Goal: Information Seeking & Learning: Learn about a topic

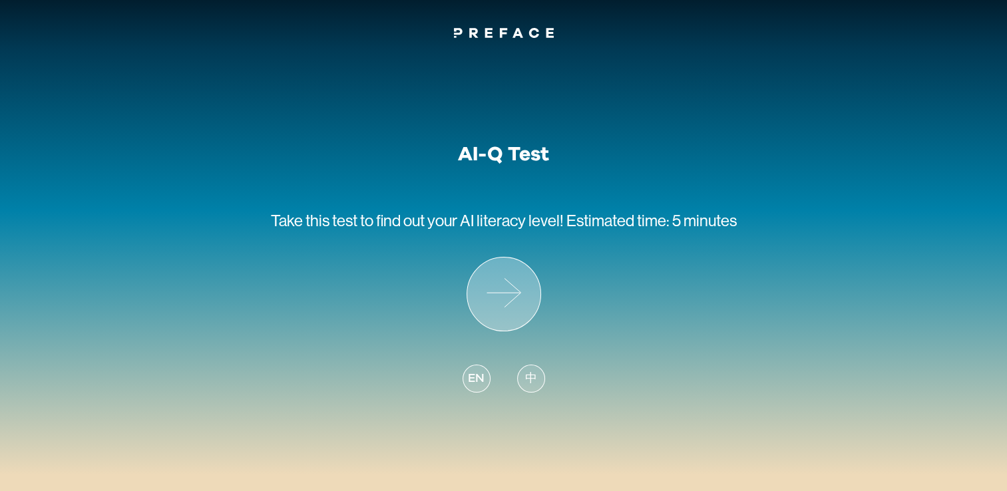
click at [517, 272] on icon at bounding box center [503, 294] width 73 height 73
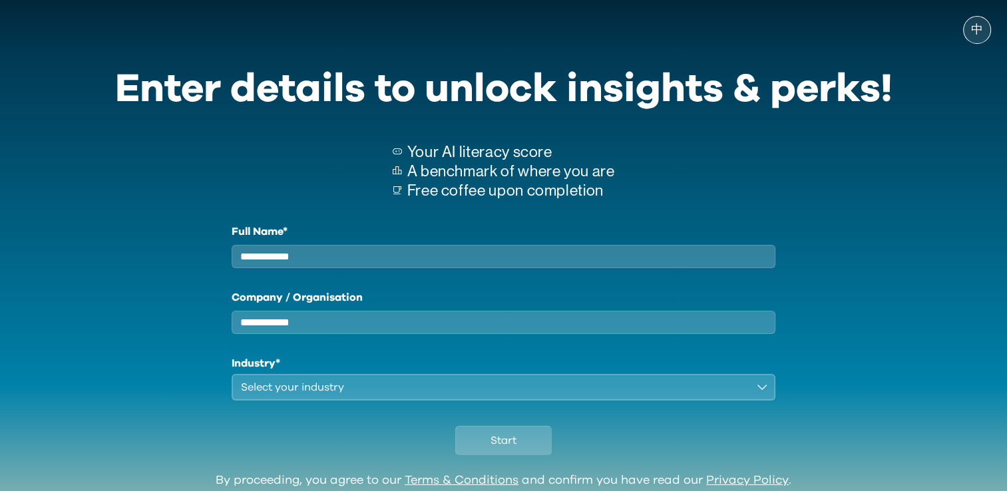
click at [821, 268] on div "Full Name* Company / Organisation Industry* Select your industry" at bounding box center [504, 312] width 778 height 177
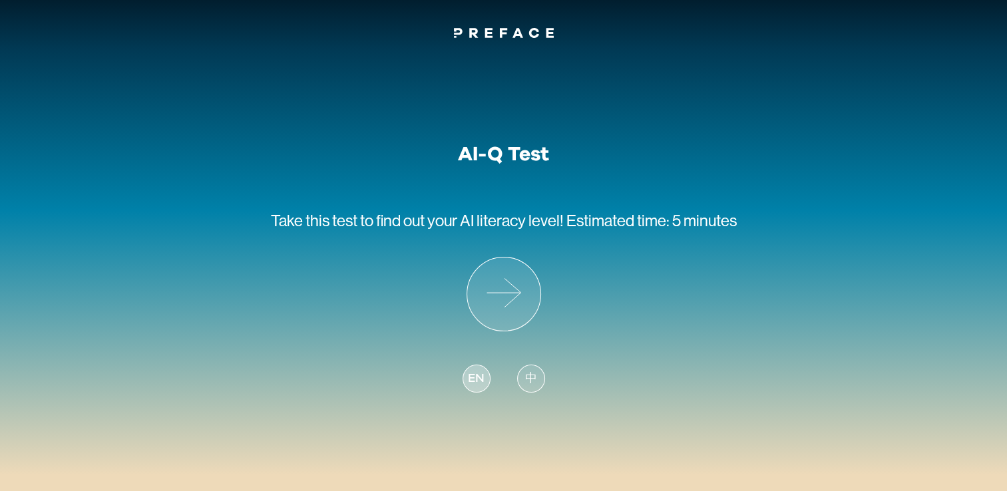
click at [481, 379] on span "EN" at bounding box center [476, 379] width 16 height 18
click at [506, 310] on icon at bounding box center [503, 294] width 73 height 73
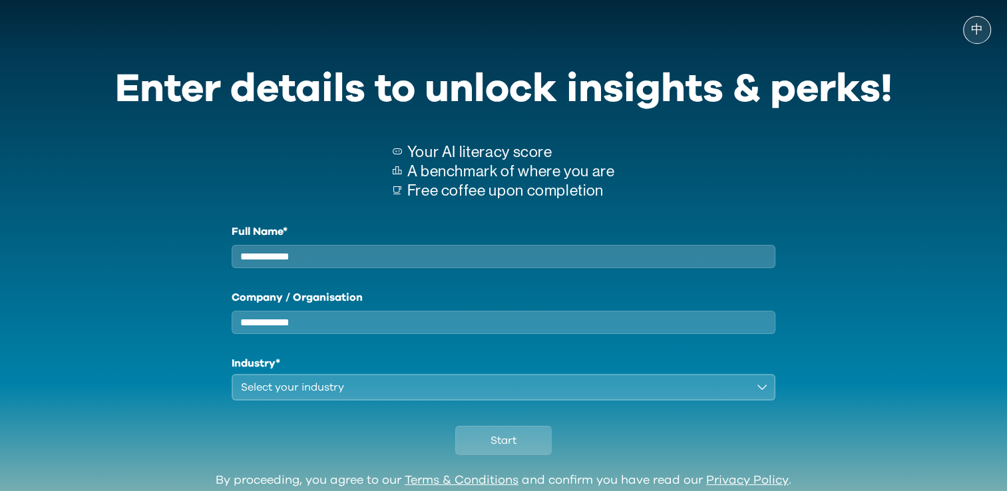
click at [386, 268] on input "Full Name*" at bounding box center [504, 256] width 545 height 23
type input "****"
type input "********"
click at [355, 395] on div "Select your industry" at bounding box center [494, 388] width 507 height 16
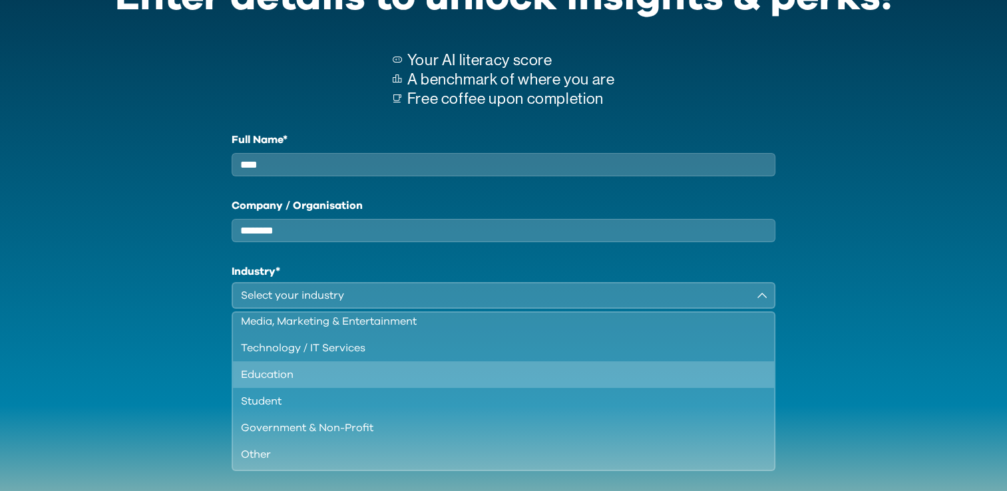
scroll to position [133, 0]
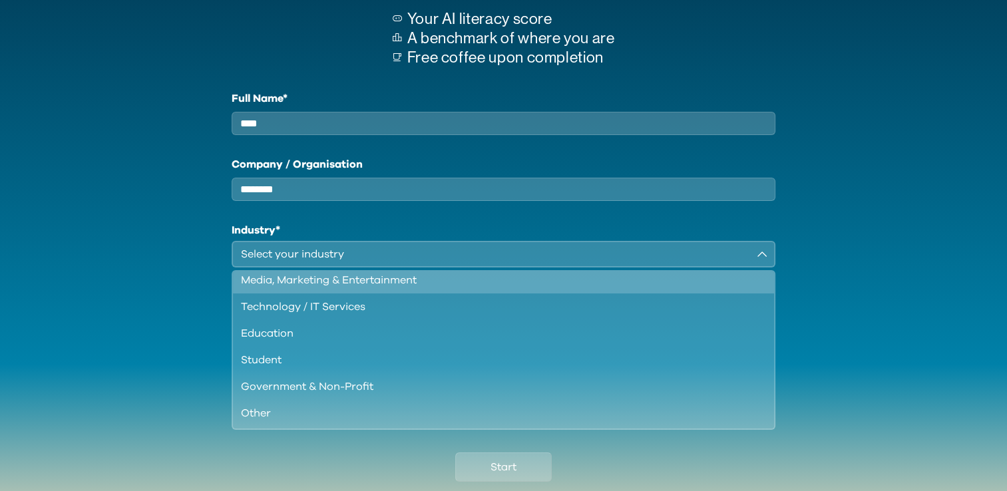
click at [309, 288] on div "Media, Marketing & Entertainment" at bounding box center [496, 280] width 510 height 16
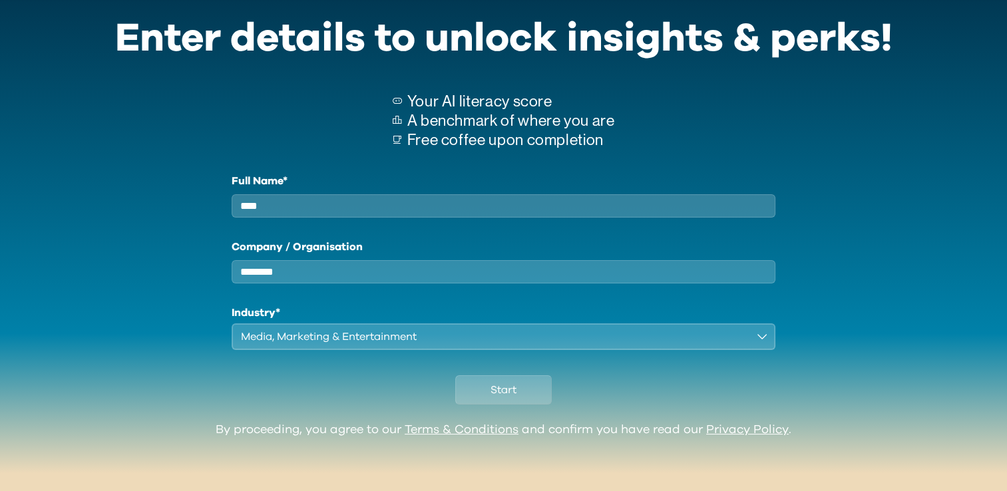
scroll to position [59, 0]
click at [445, 344] on div "Media, Marketing & Entertainment" at bounding box center [494, 337] width 507 height 16
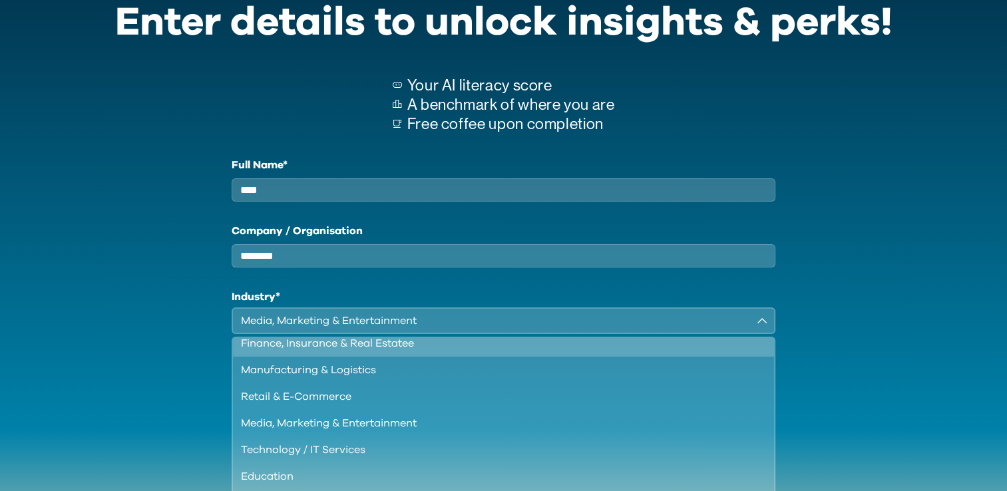
scroll to position [67, 0]
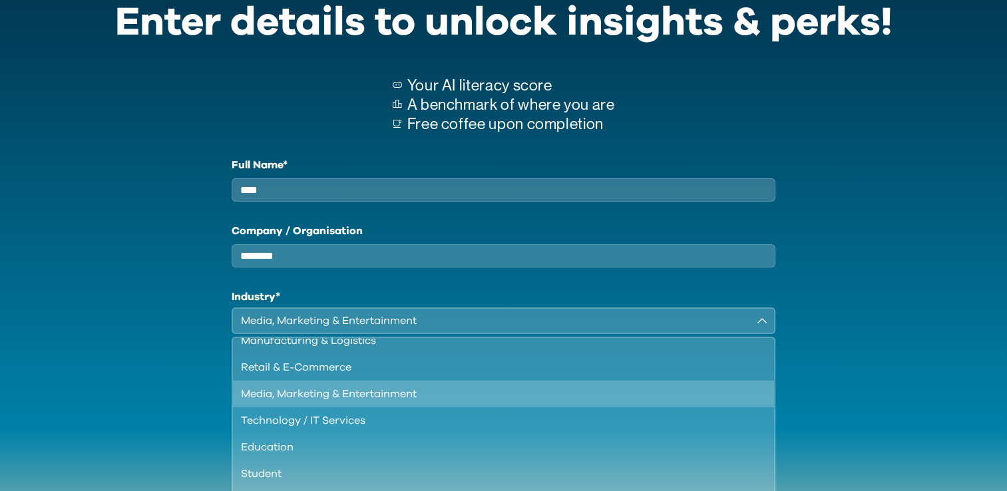
click at [452, 402] on div "Media, Marketing & Entertainment" at bounding box center [496, 394] width 510 height 16
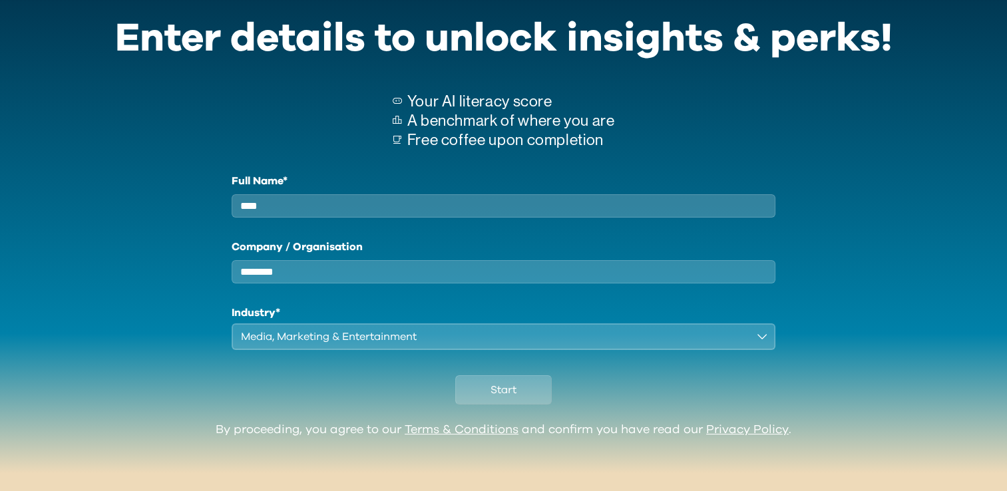
scroll to position [59, 0]
click at [874, 370] on div "Start" at bounding box center [504, 386] width 778 height 73
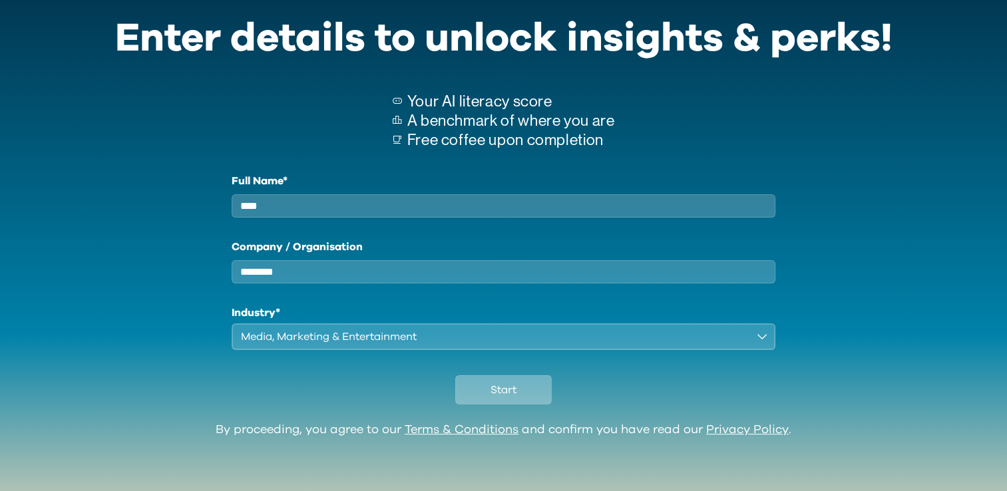
click at [513, 393] on span "Start" at bounding box center [504, 390] width 26 height 16
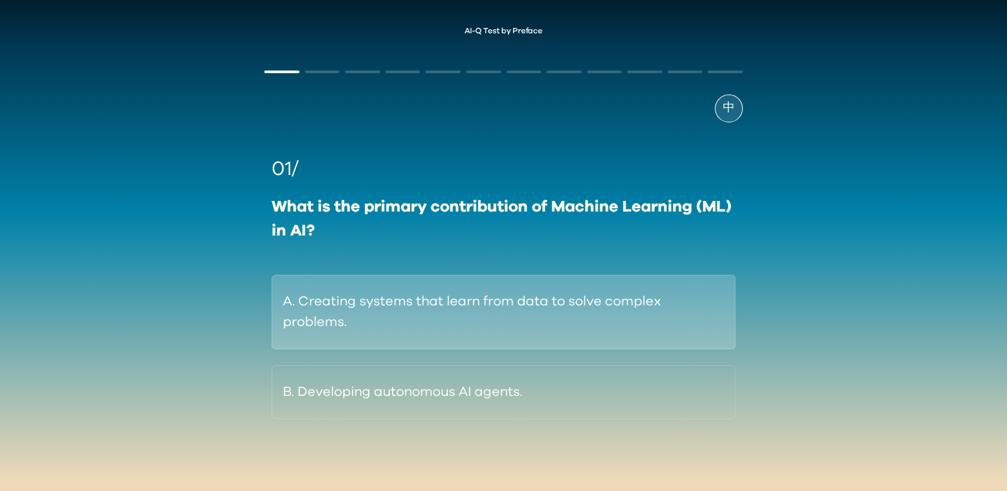
click at [413, 314] on button "A. Creating systems that learn from data to solve complex problems." at bounding box center [503, 312] width 463 height 75
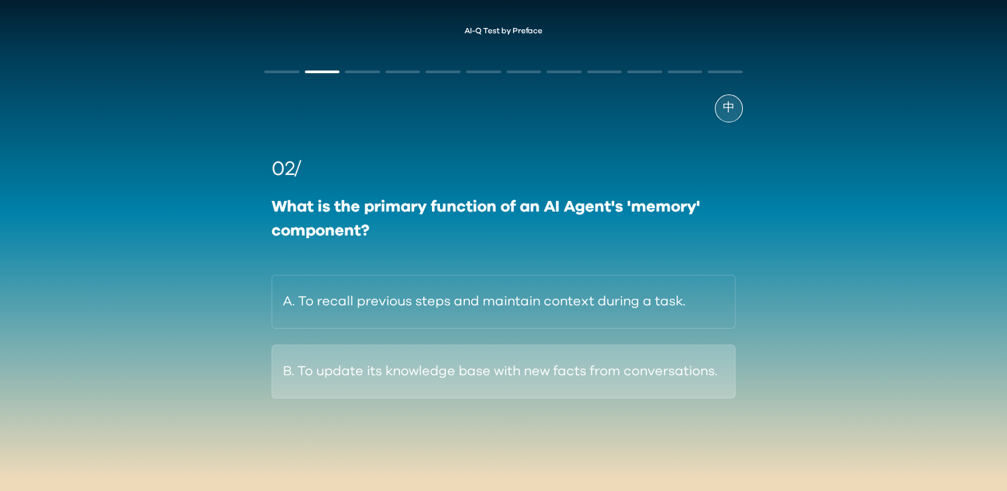
click at [580, 380] on button "B. To update its knowledge base with new facts from conversations." at bounding box center [503, 372] width 463 height 54
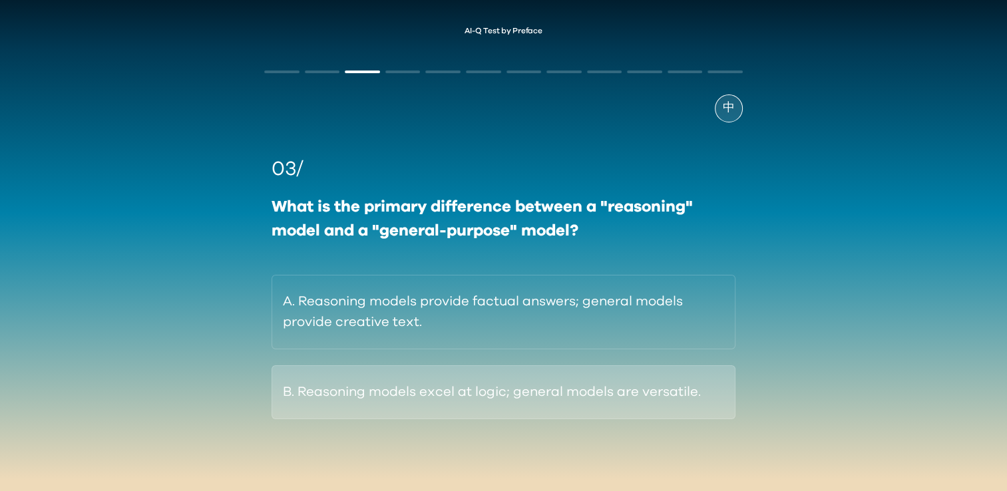
click at [551, 391] on button "B. Reasoning models excel at logic; general models are versatile." at bounding box center [503, 393] width 463 height 54
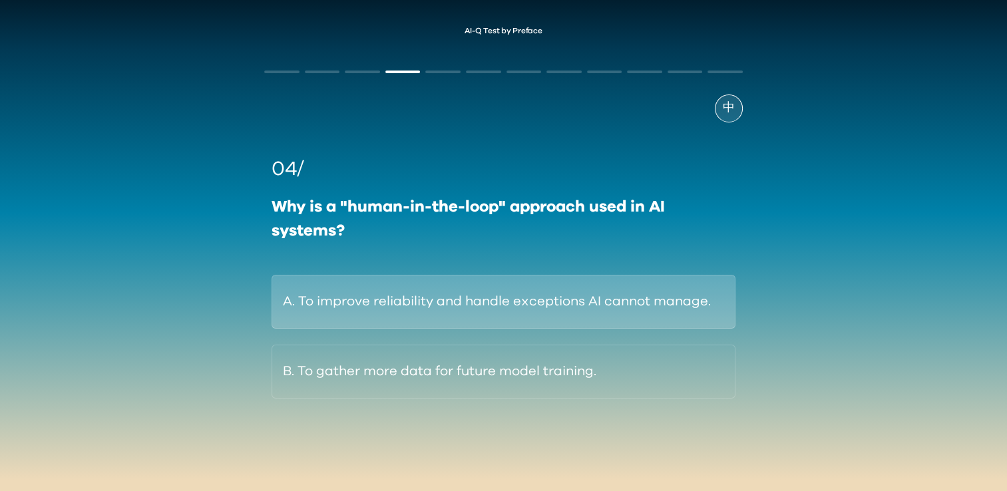
click at [525, 307] on button "A. To improve reliability and handle exceptions AI cannot manage." at bounding box center [503, 302] width 463 height 54
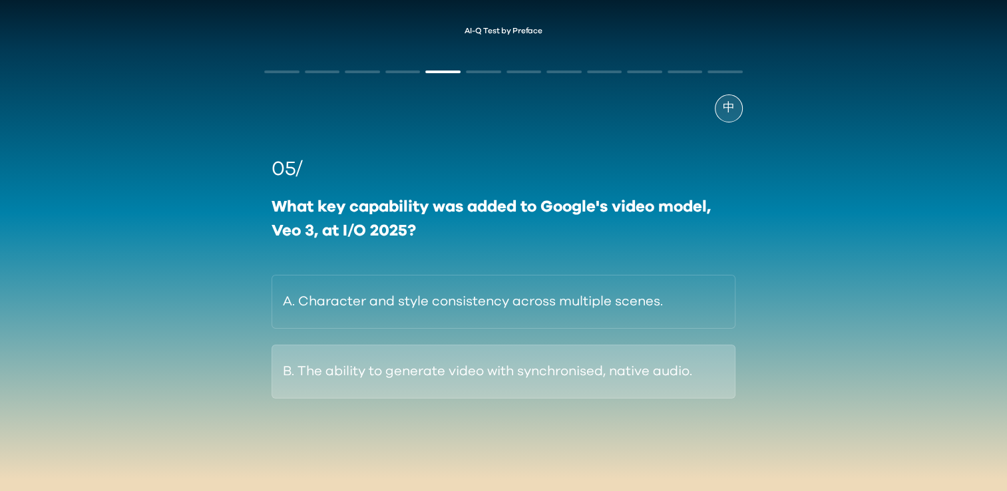
click at [609, 368] on button "B. The ability to generate video with synchronised, native audio." at bounding box center [503, 372] width 463 height 54
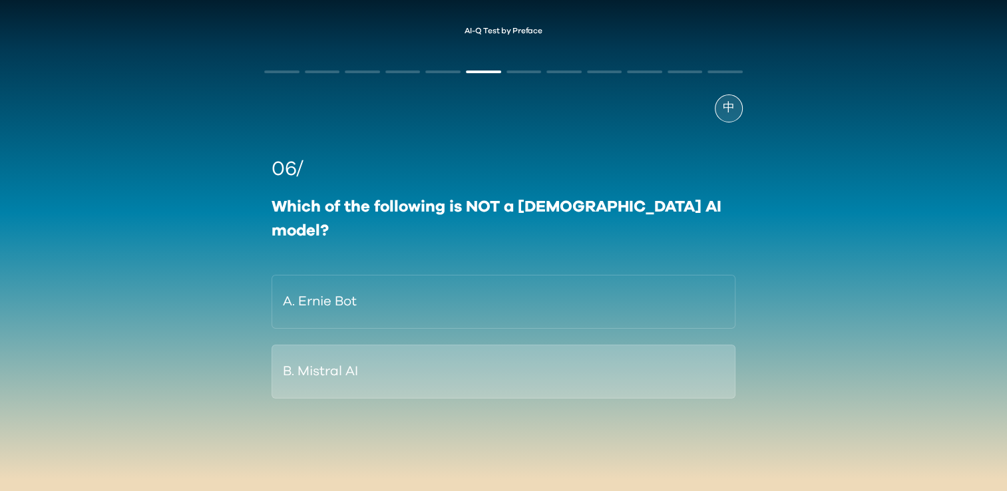
click at [393, 345] on button "B. Mistral AI" at bounding box center [503, 372] width 463 height 54
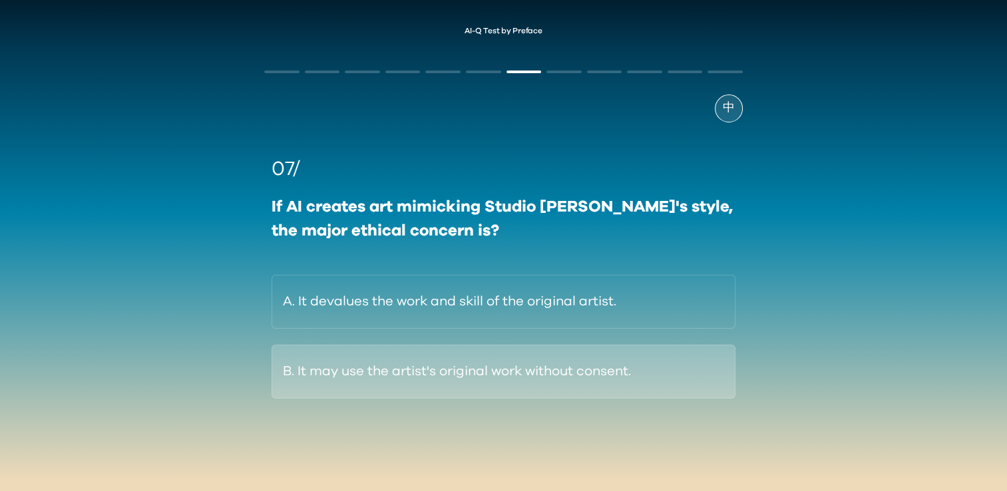
click at [577, 363] on button "B. It may use the artist's original work without consent." at bounding box center [503, 372] width 463 height 54
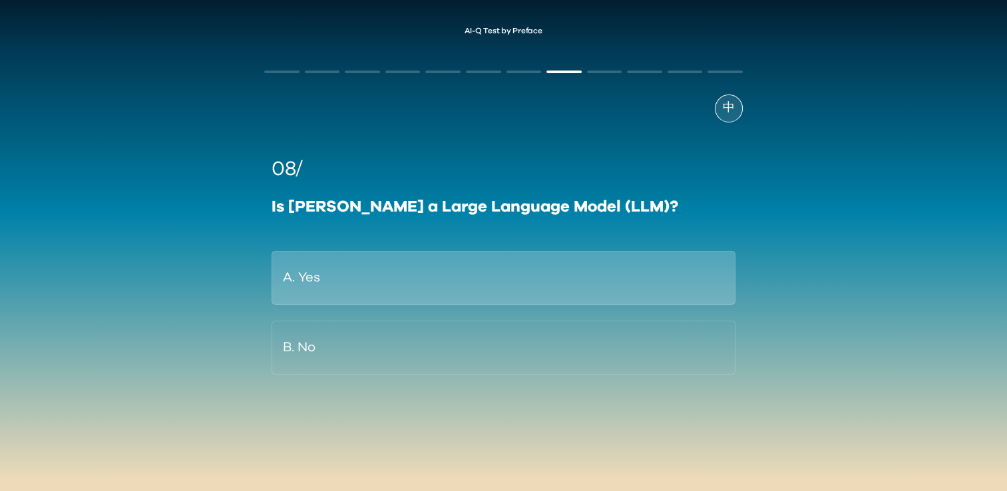
click at [338, 284] on button "A. Yes" at bounding box center [503, 278] width 463 height 54
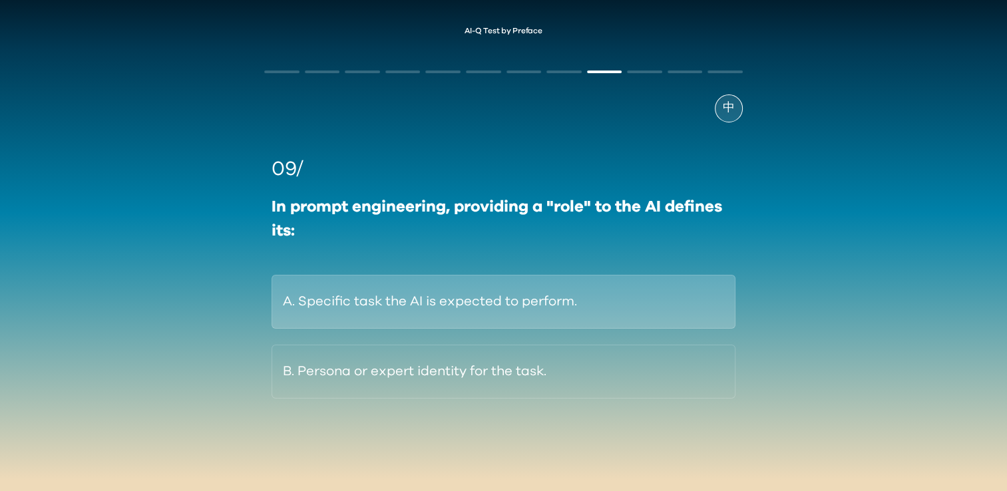
click at [534, 308] on button "A. Specific task the AI is expected to perform." at bounding box center [503, 302] width 463 height 54
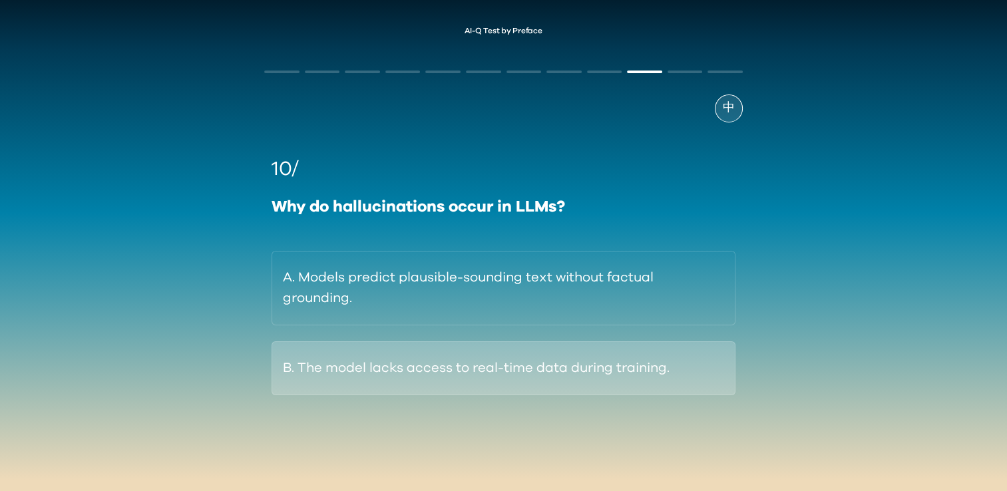
click at [516, 375] on button "B. The model lacks access to real-time data during training." at bounding box center [503, 369] width 463 height 54
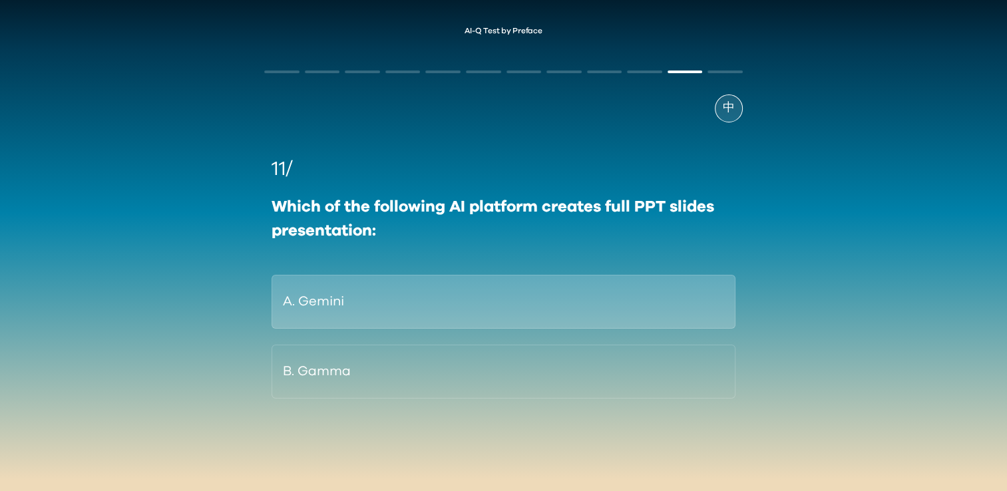
click at [409, 300] on button "A. Gemini" at bounding box center [503, 302] width 463 height 54
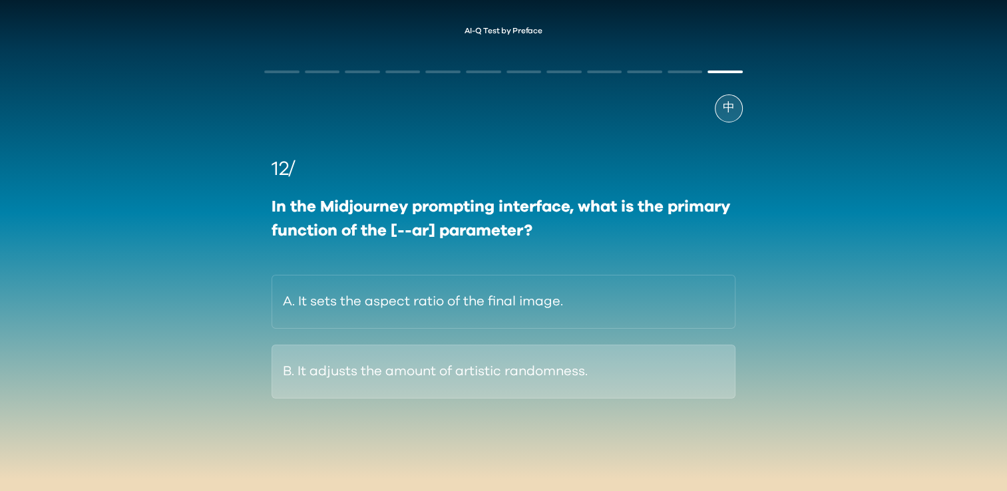
click at [463, 382] on button "B. It adjusts the amount of artistic randomness." at bounding box center [503, 372] width 463 height 54
